Goal: Task Accomplishment & Management: Complete application form

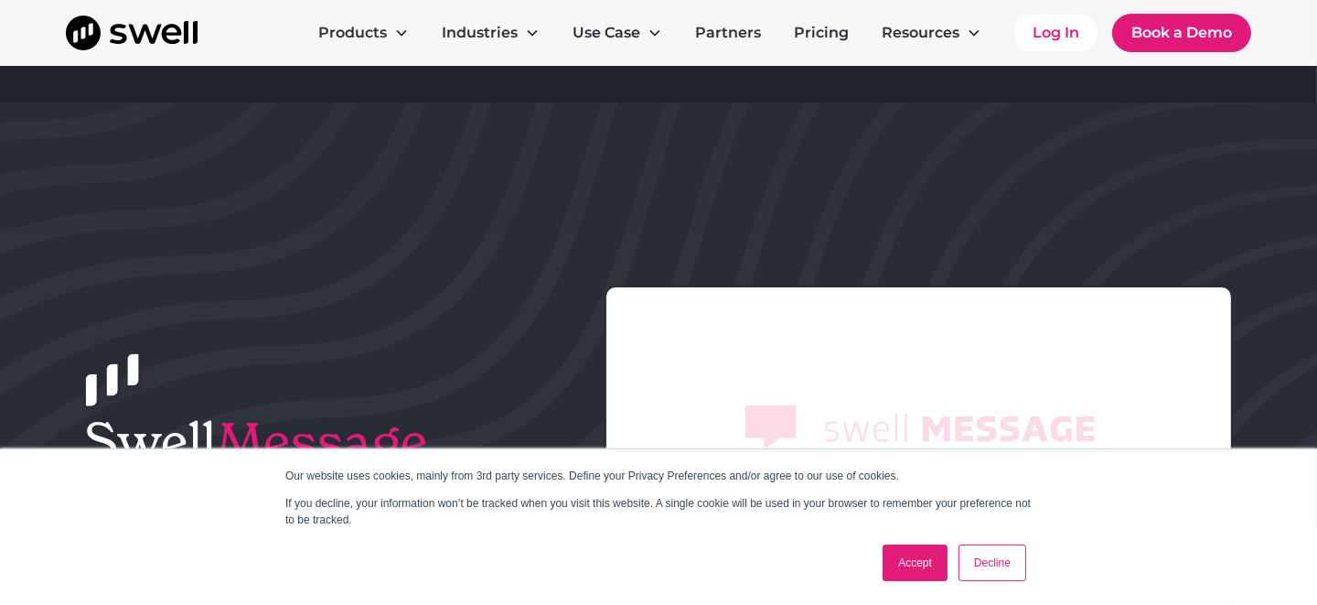
click at [874, 562] on div "Accept Decline" at bounding box center [626, 563] width 812 height 48
click at [903, 561] on link "Accept" at bounding box center [915, 562] width 65 height 37
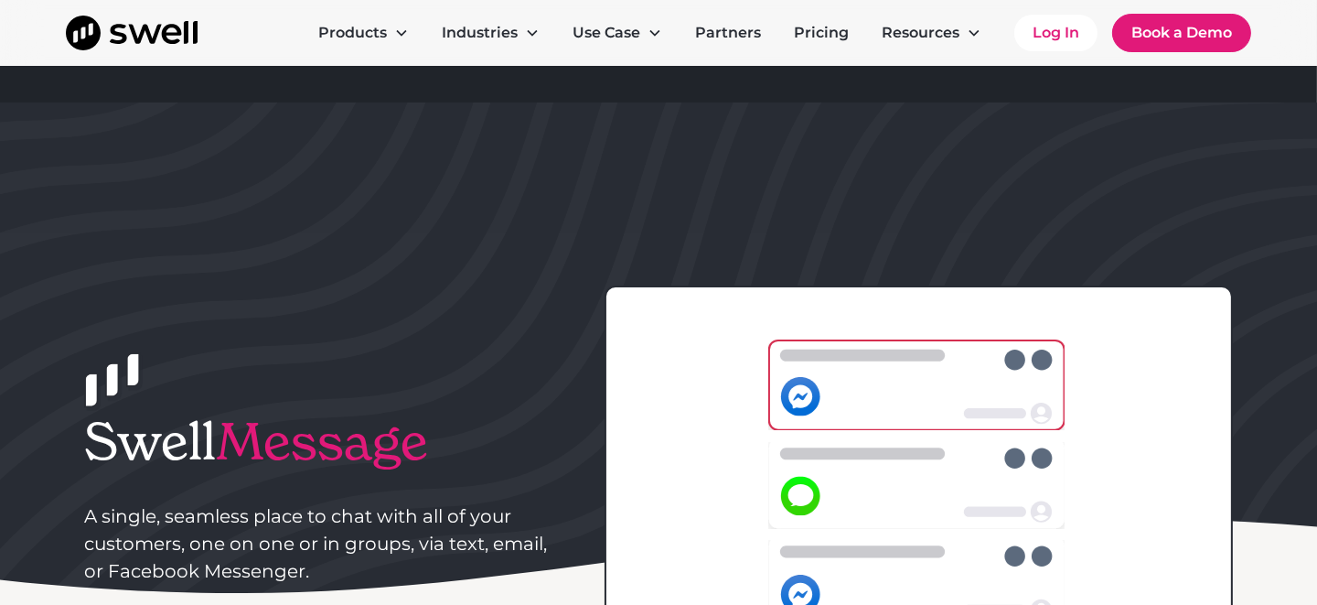
click at [1134, 343] on rect at bounding box center [771, 261] width 2799 height 2099
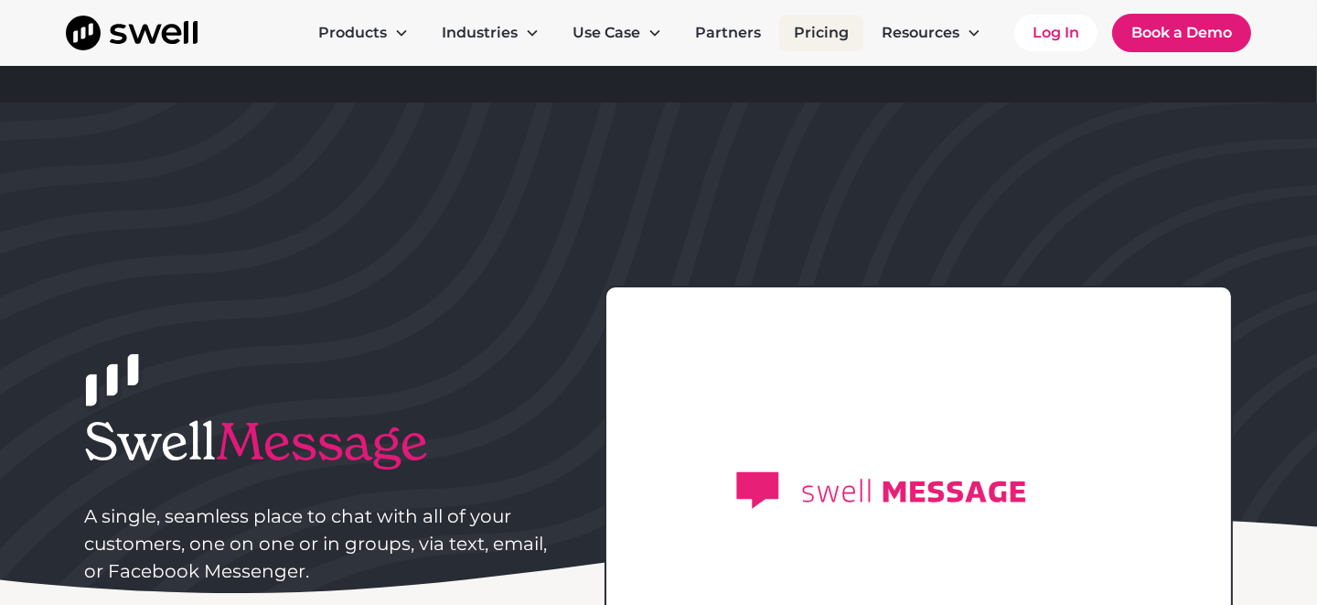
click at [837, 48] on link "Pricing" at bounding box center [821, 33] width 84 height 37
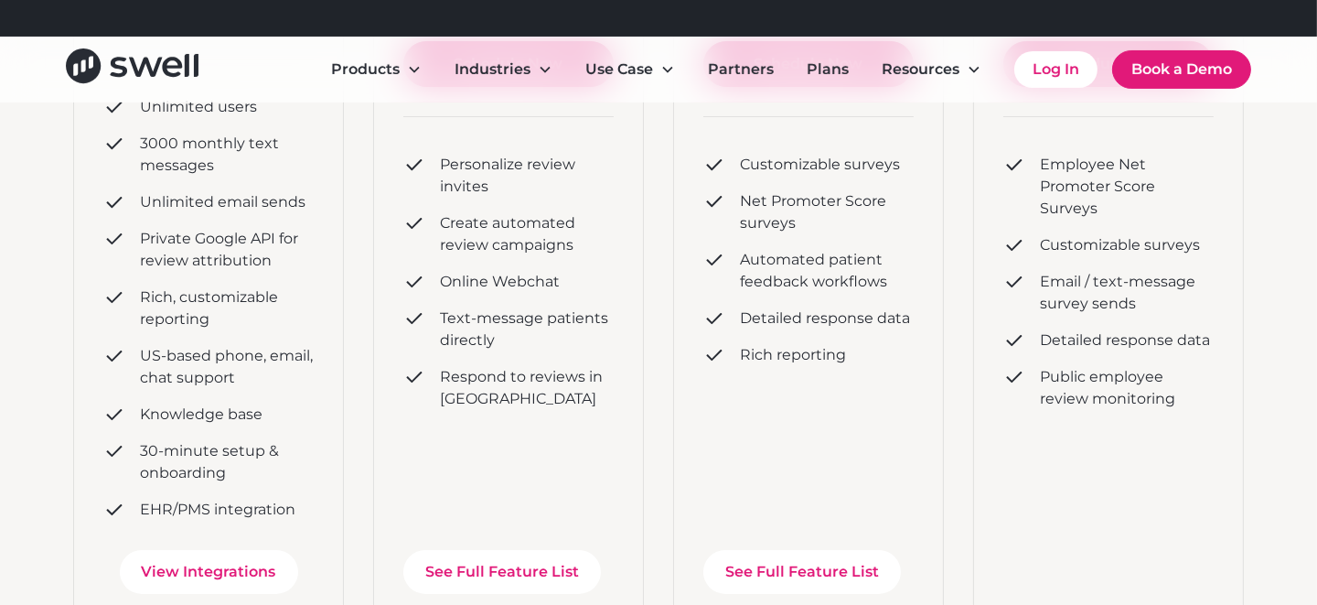
scroll to position [549, 0]
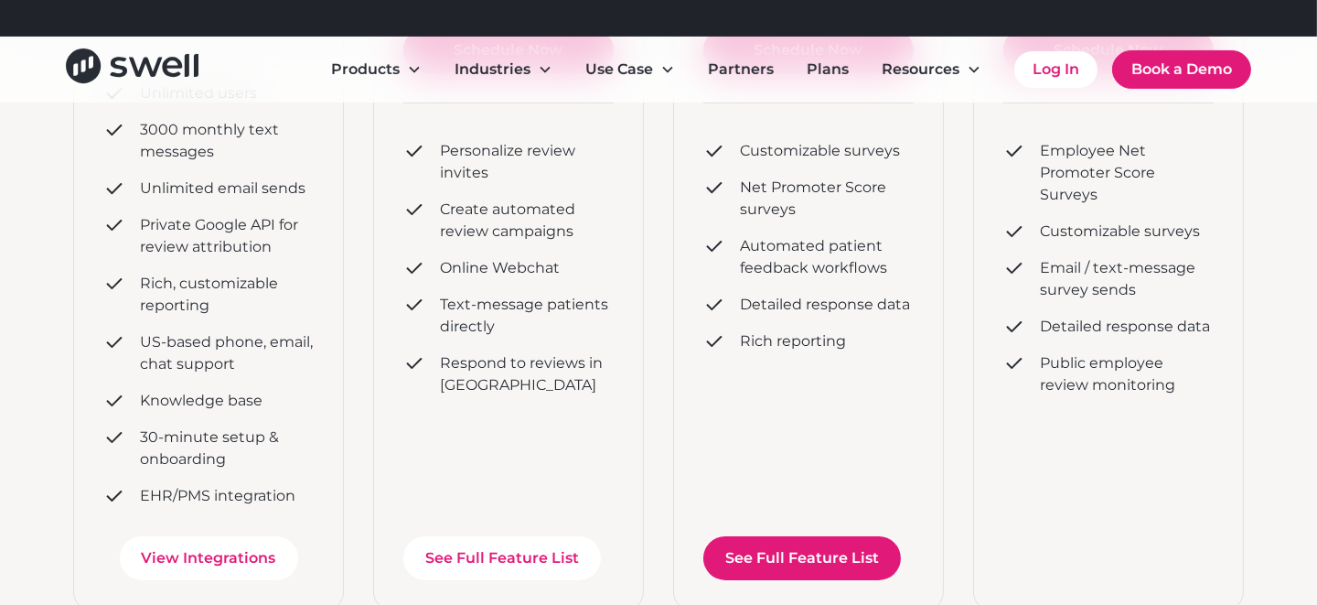
click at [769, 558] on link "See Full Feature List" at bounding box center [802, 558] width 198 height 44
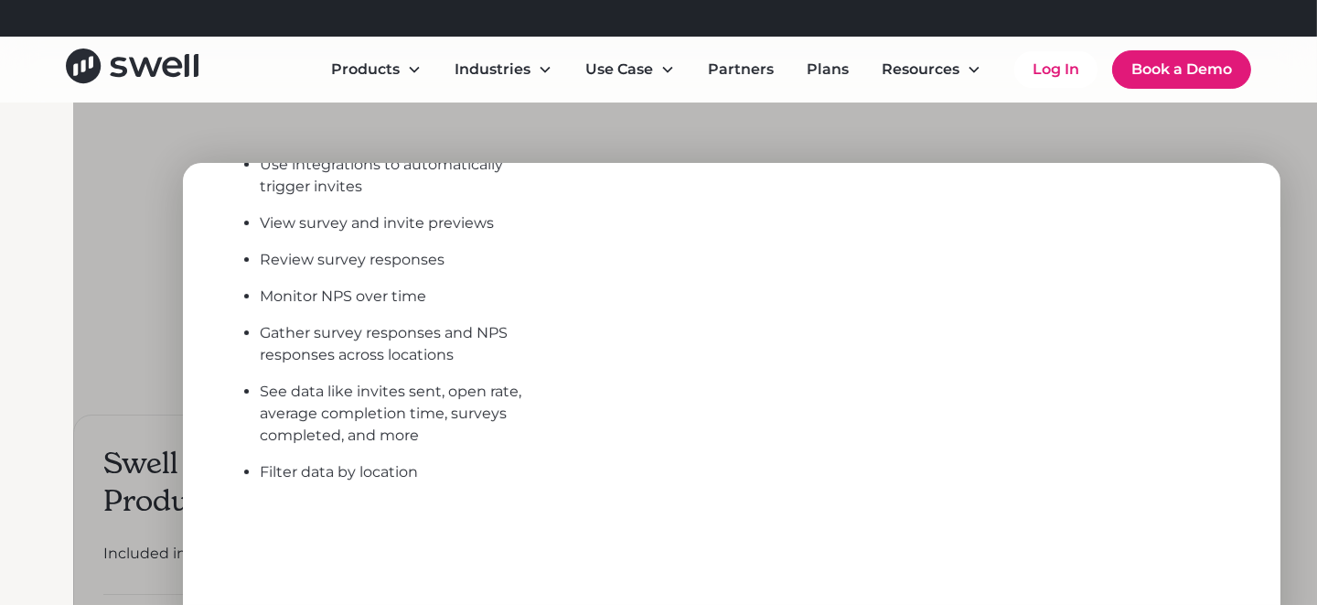
scroll to position [648, 0]
click at [682, 145] on div at bounding box center [731, 404] width 1317 height 605
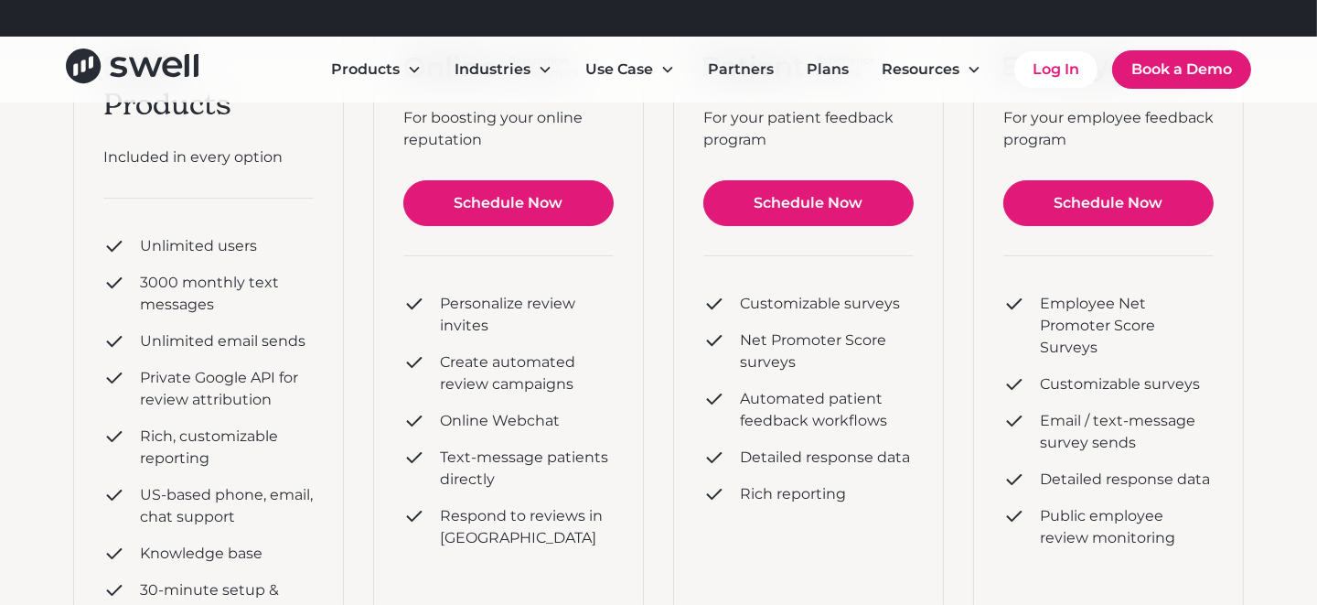
scroll to position [365, 0]
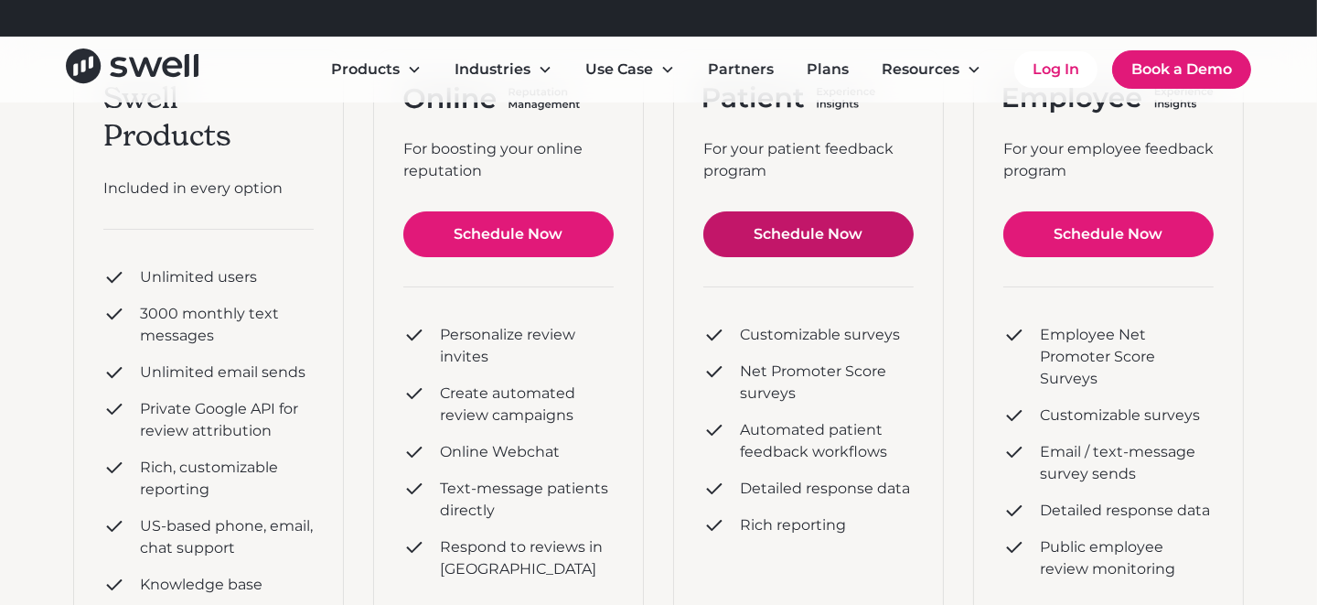
click at [809, 226] on link "Schedule Now" at bounding box center [808, 234] width 210 height 46
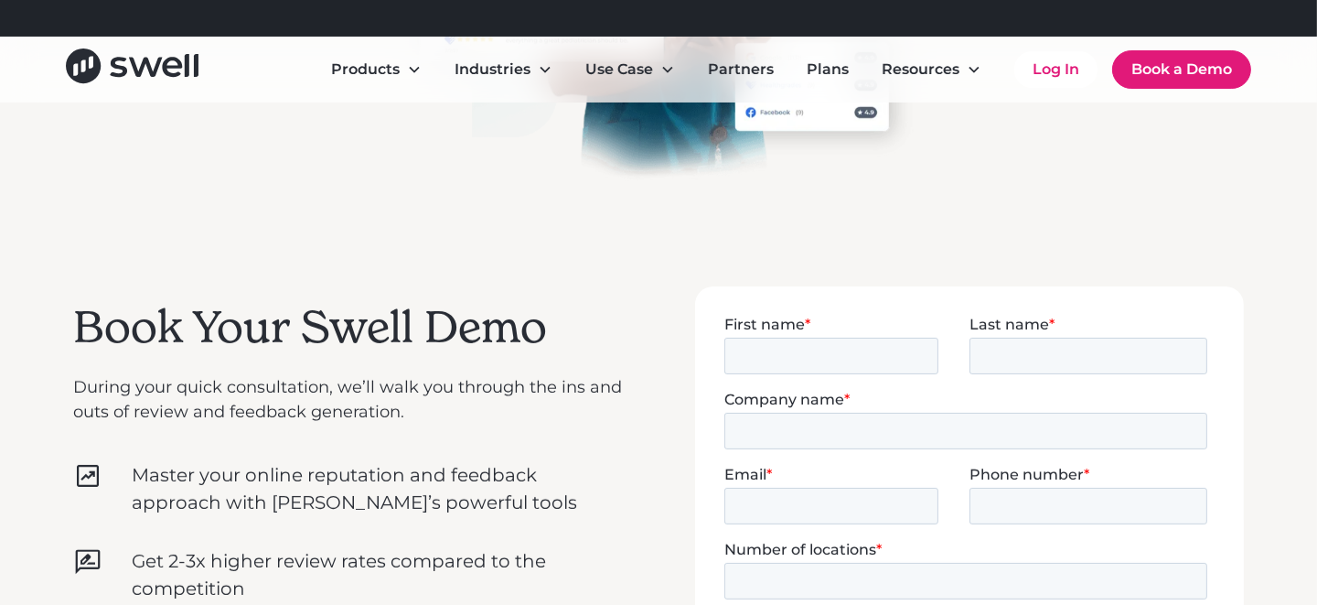
scroll to position [365, 0]
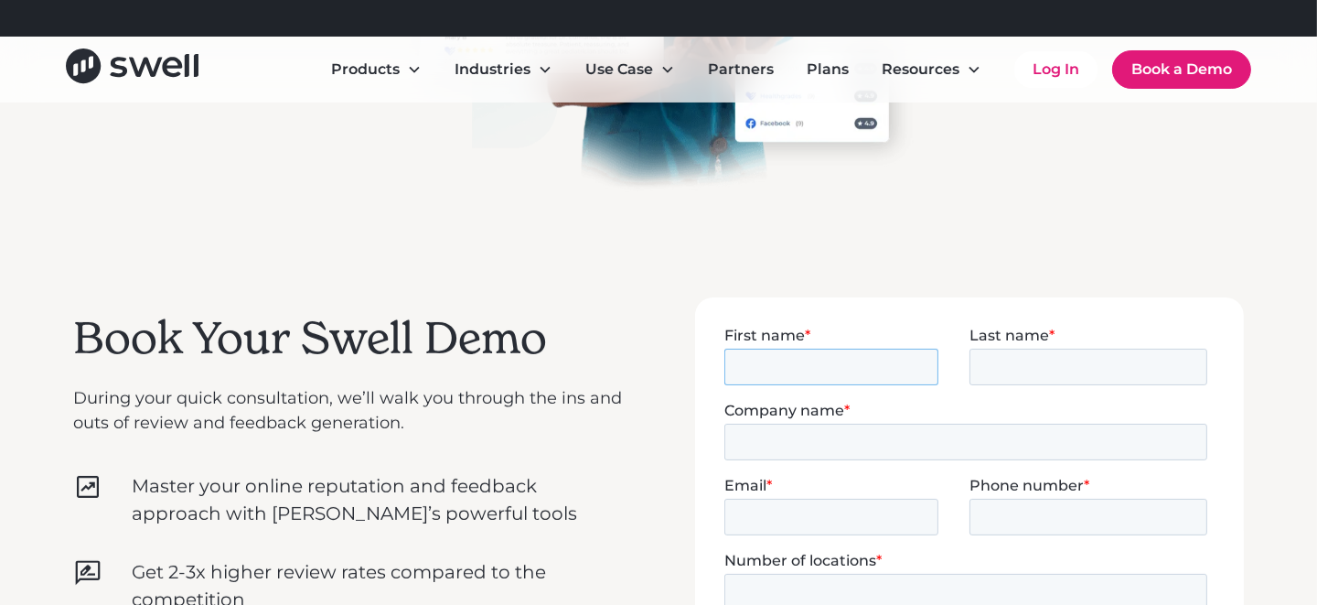
click at [895, 361] on input "First name *" at bounding box center [831, 366] width 214 height 37
type input "Krysta"
click at [1043, 366] on input "Last name *" at bounding box center [1088, 366] width 238 height 37
type input "Edey"
click at [938, 447] on input "Company name *" at bounding box center [965, 441] width 483 height 37
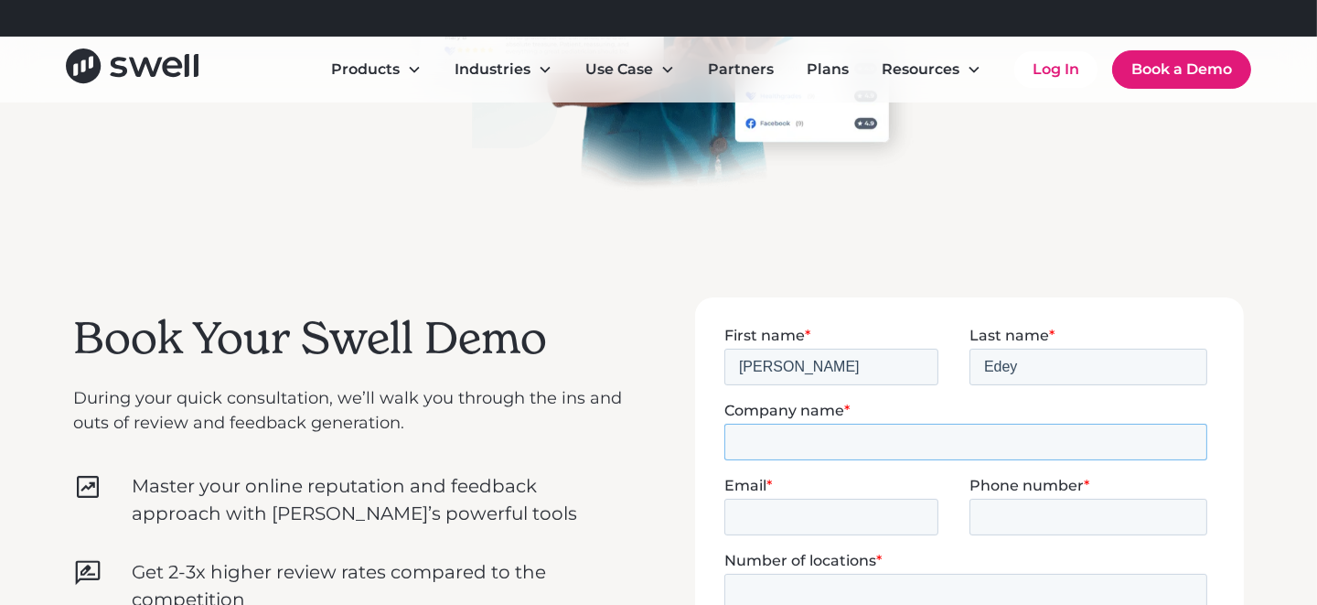
type input "Central Alberta Flooring"
click at [817, 509] on input "Email *" at bounding box center [831, 516] width 214 height 37
type input "krystae@centralabflooring.com"
click at [1004, 523] on input "Phone number *" at bounding box center [1088, 516] width 238 height 37
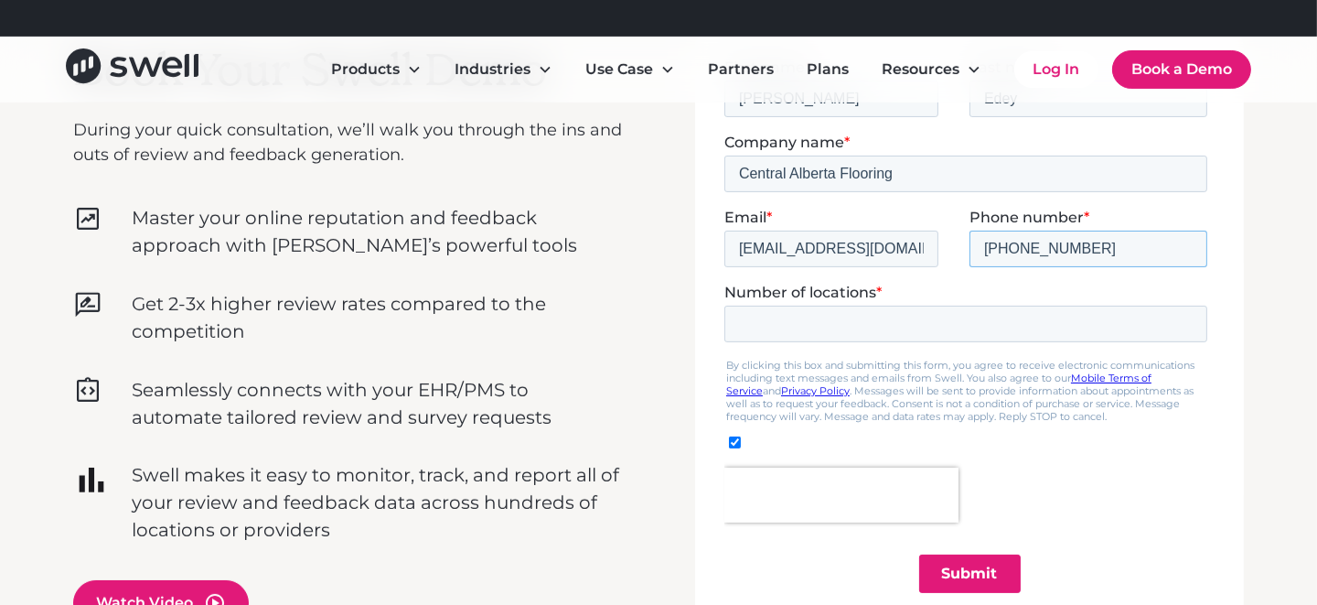
scroll to position [640, 0]
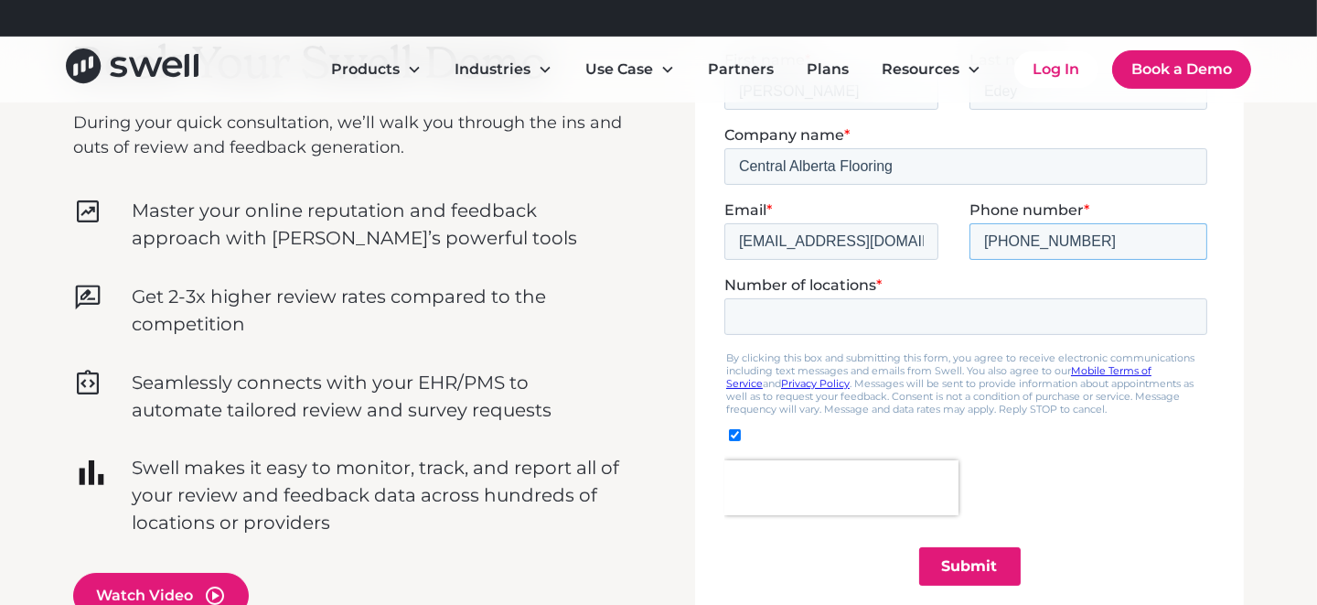
type input "403-342-5010"
click at [915, 297] on input "Number of locations *" at bounding box center [965, 315] width 483 height 37
type input "1"
click at [1186, 310] on input "1" at bounding box center [965, 315] width 483 height 37
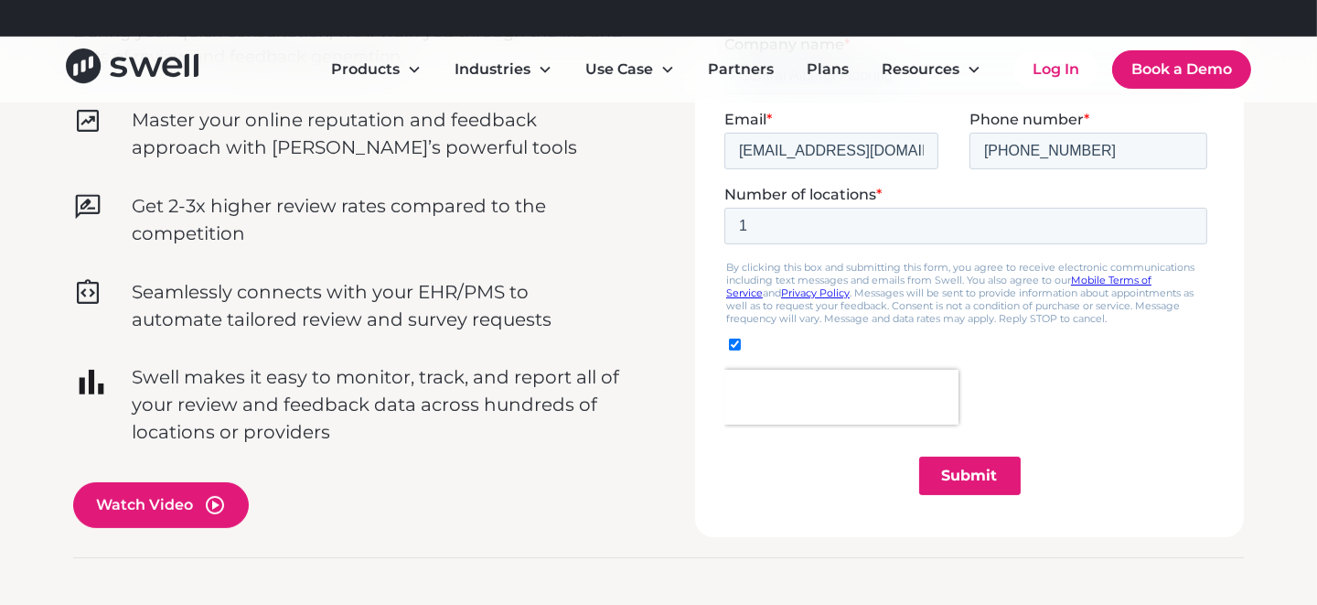
click at [986, 466] on input "Submit" at bounding box center [969, 475] width 102 height 38
